Goal: Task Accomplishment & Management: Manage account settings

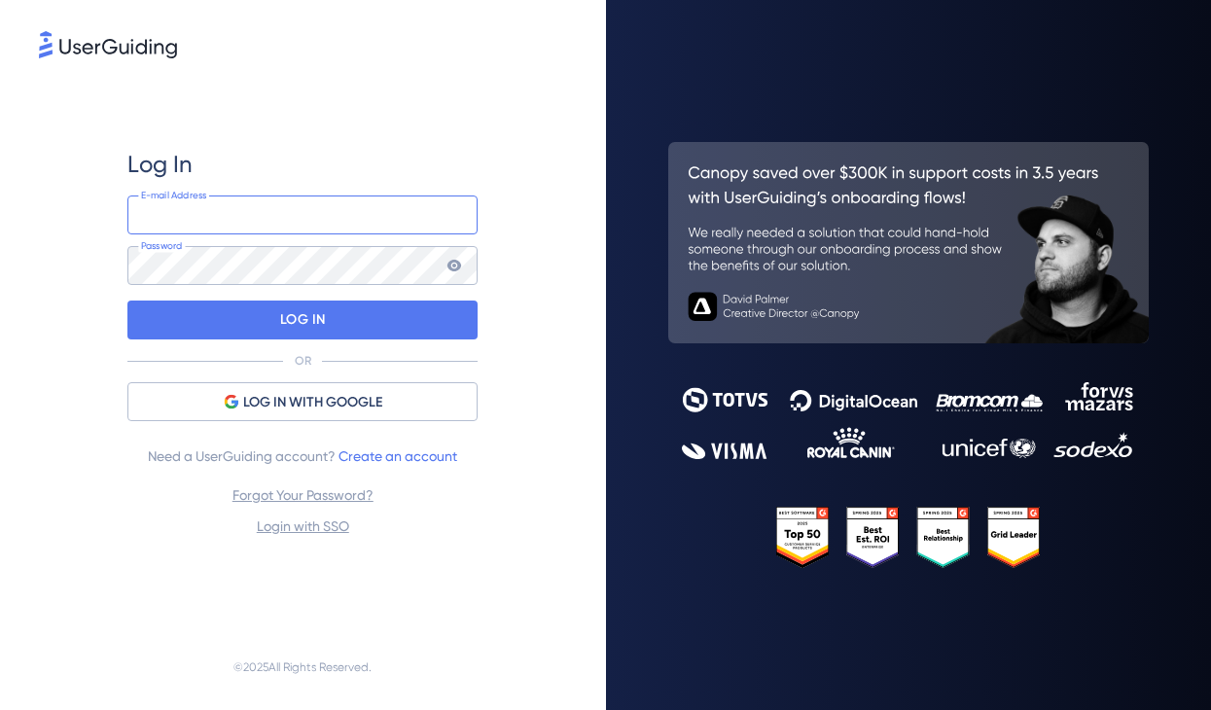
click at [346, 208] on input "email" at bounding box center [302, 215] width 350 height 39
type input "[EMAIL_ADDRESS][PERSON_NAME][DOMAIN_NAME]"
click at [335, 498] on link "Forgot Your Password?" at bounding box center [302, 495] width 141 height 16
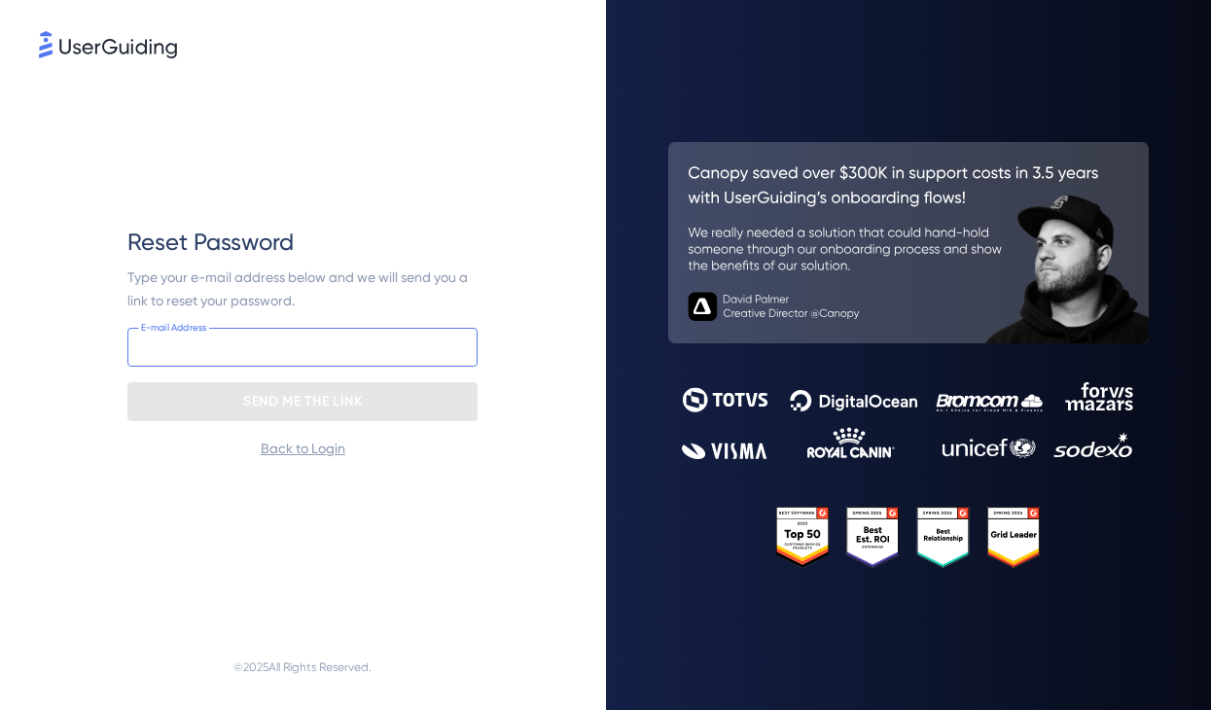
click at [302, 354] on input "email" at bounding box center [302, 347] width 350 height 39
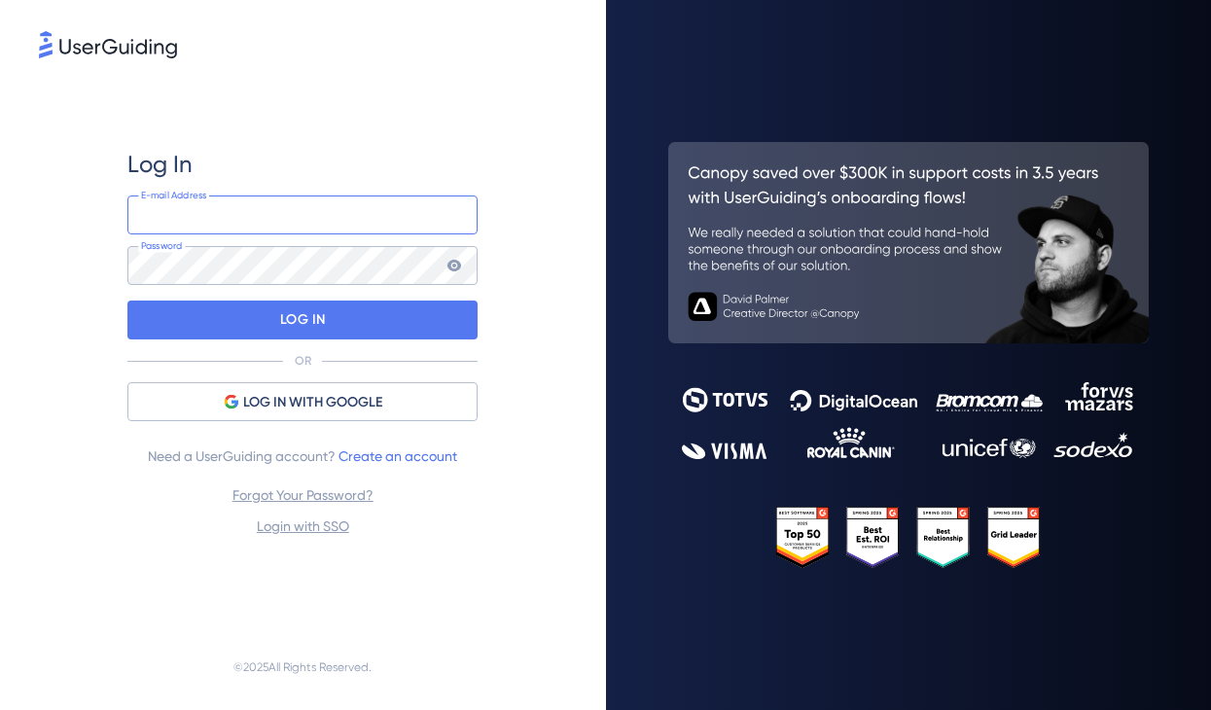
click at [277, 210] on input "email" at bounding box center [302, 215] width 350 height 39
type input "[EMAIL_ADDRESS][PERSON_NAME][DOMAIN_NAME]"
click at [328, 213] on input "[EMAIL_ADDRESS][PERSON_NAME][DOMAIN_NAME]" at bounding box center [302, 215] width 350 height 39
click at [332, 491] on link "Forgot Your Password?" at bounding box center [302, 495] width 141 height 16
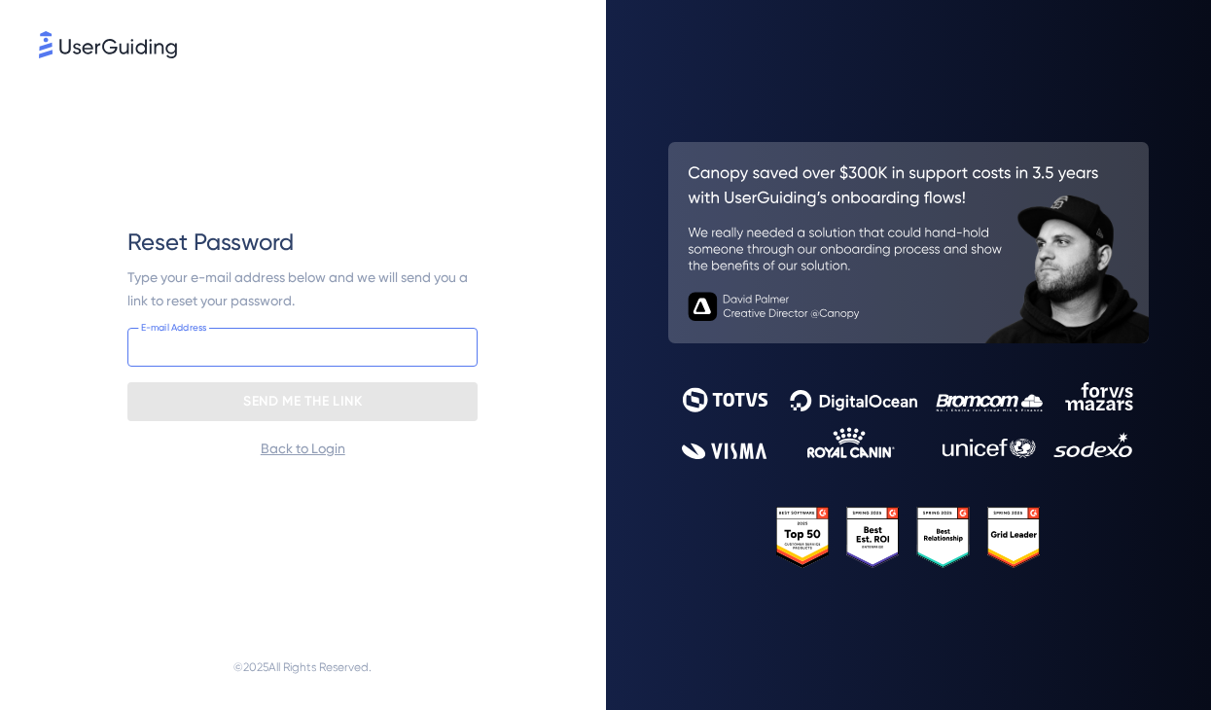
click at [273, 334] on input "email" at bounding box center [302, 347] width 350 height 39
paste input "[EMAIL_ADDRESS][PERSON_NAME][DOMAIN_NAME]"
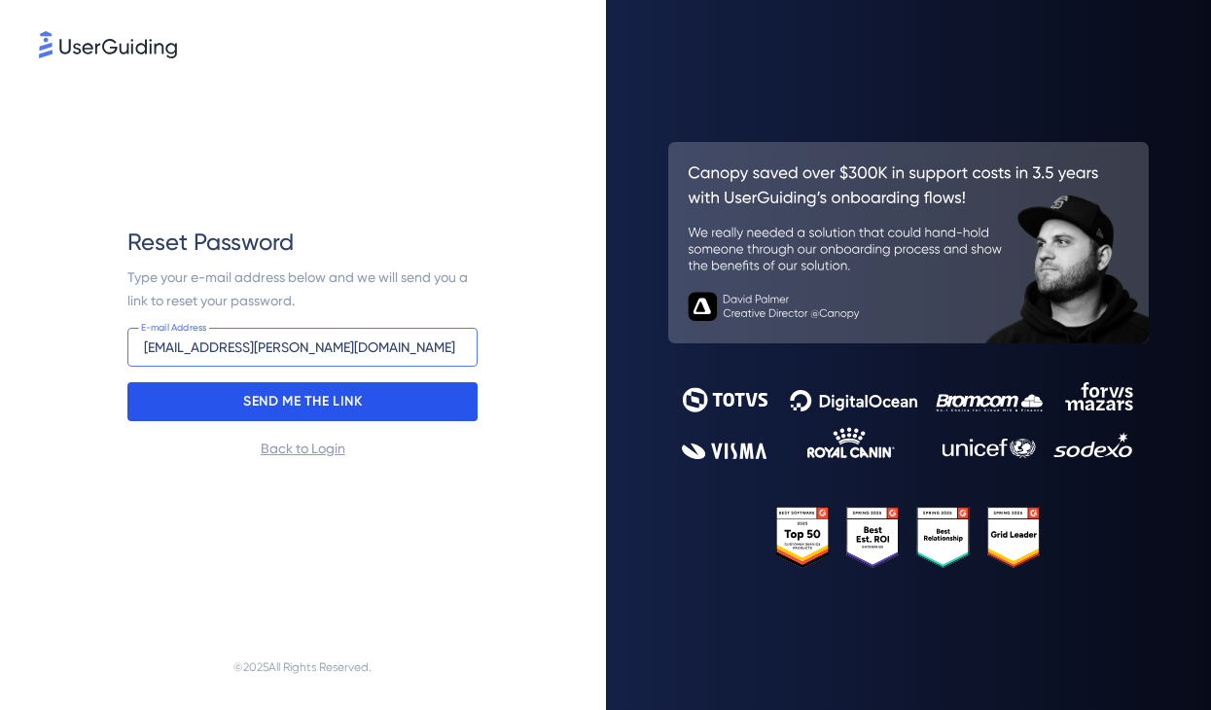
type input "[EMAIL_ADDRESS][PERSON_NAME][DOMAIN_NAME]"
click at [262, 396] on p "SEND ME THE LINK" at bounding box center [302, 401] width 119 height 31
